Goal: Check status: Check status

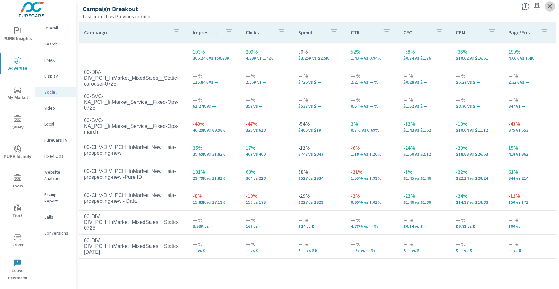
click at [550, 8] on icon "button" at bounding box center [550, 7] width 8 height 8
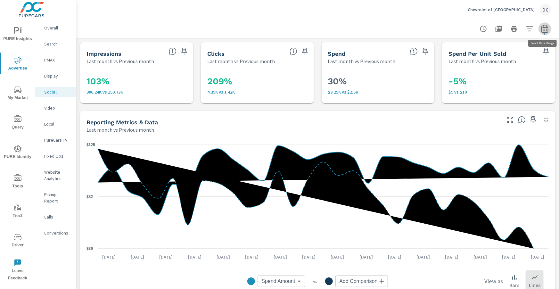
click at [546, 29] on icon "button" at bounding box center [545, 29] width 8 height 8
select select "Last month"
select select "Previous month"
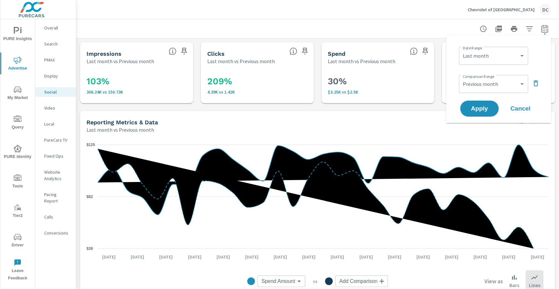
click at [534, 85] on icon "button" at bounding box center [536, 83] width 4 height 6
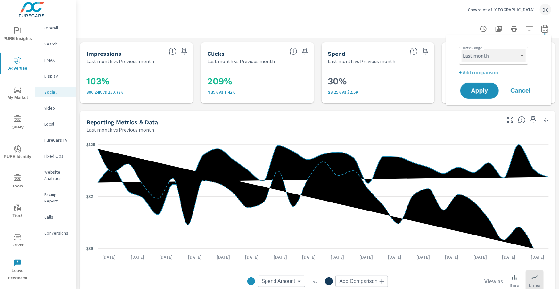
click at [517, 58] on select "Custom [DATE] Last week Last 7 days Last 14 days Last 30 days Last 45 days Last…" at bounding box center [494, 55] width 64 height 13
click at [462, 49] on select "Custom [DATE] Last week Last 7 days Last 14 days Last 30 days Last 45 days Last…" at bounding box center [494, 55] width 64 height 13
select select "Month to date"
click at [484, 91] on span "Apply" at bounding box center [480, 91] width 26 height 6
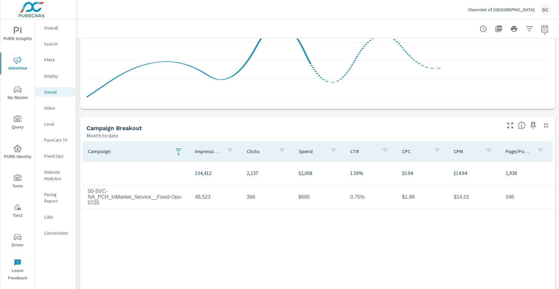
scroll to position [170, 0]
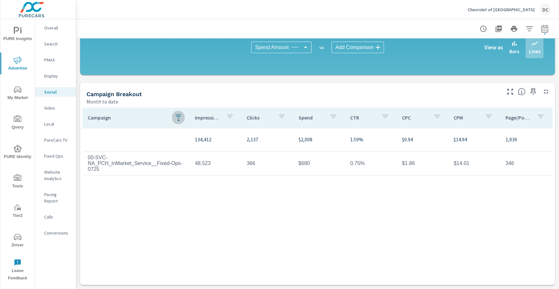
click at [182, 118] on button "button" at bounding box center [178, 117] width 13 height 15
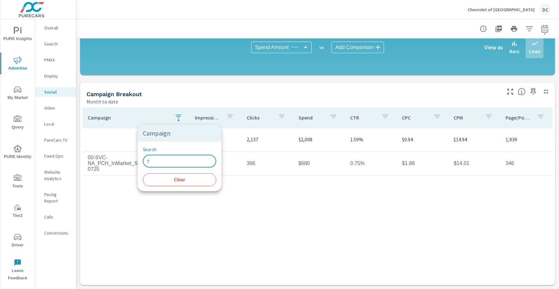
click at [167, 161] on input "f" at bounding box center [179, 161] width 73 height 13
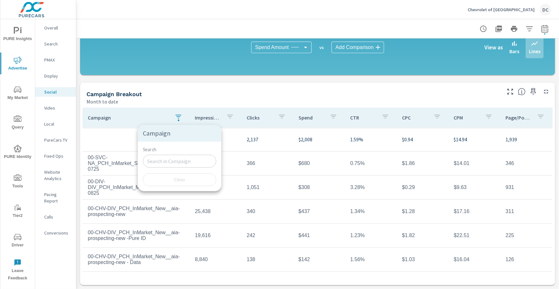
click at [121, 124] on div at bounding box center [279, 144] width 559 height 289
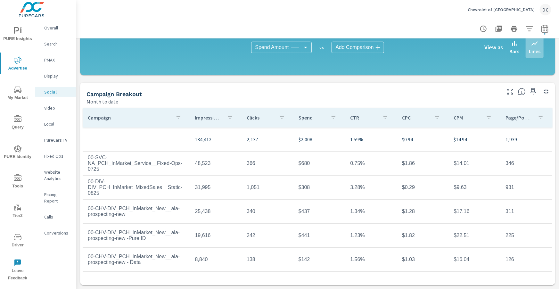
scroll to position [25, 0]
